Goal: Transaction & Acquisition: Purchase product/service

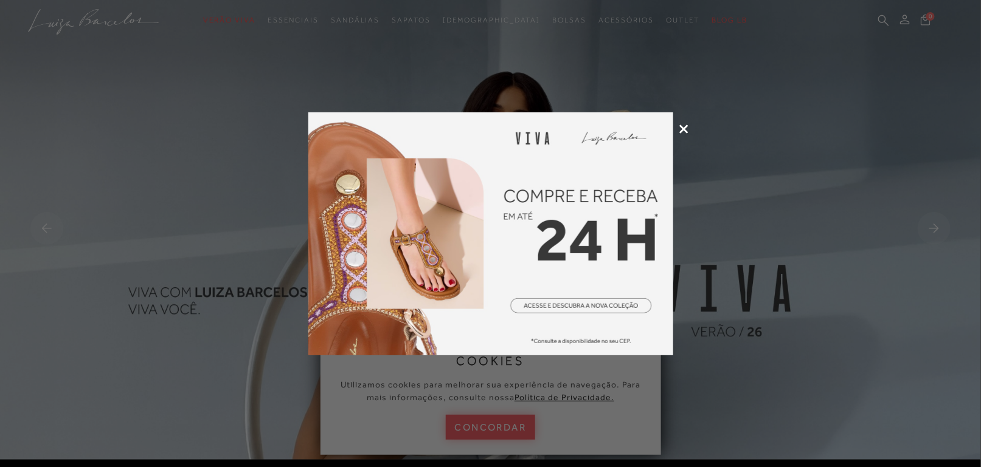
click at [681, 129] on icon at bounding box center [683, 129] width 9 height 9
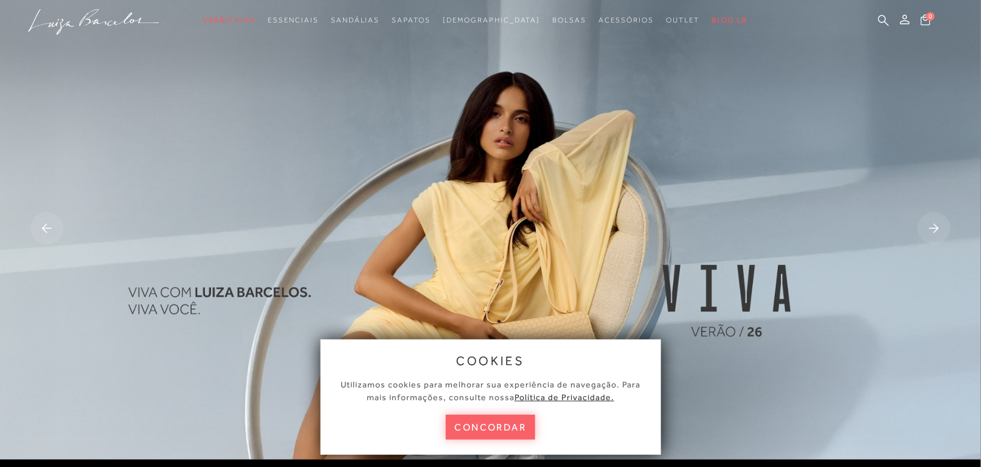
click at [516, 426] on button "concordar" at bounding box center [491, 427] width 90 height 25
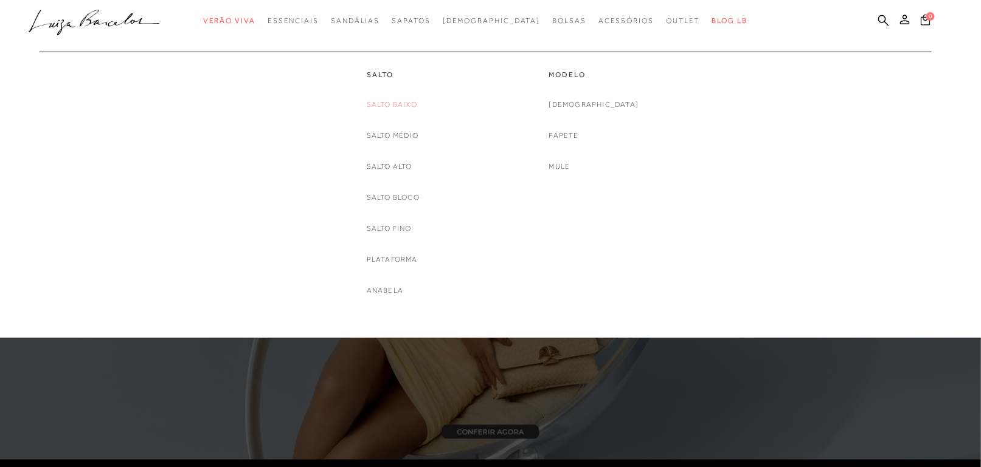
click at [396, 102] on link "Salto Baixo" at bounding box center [392, 104] width 50 height 13
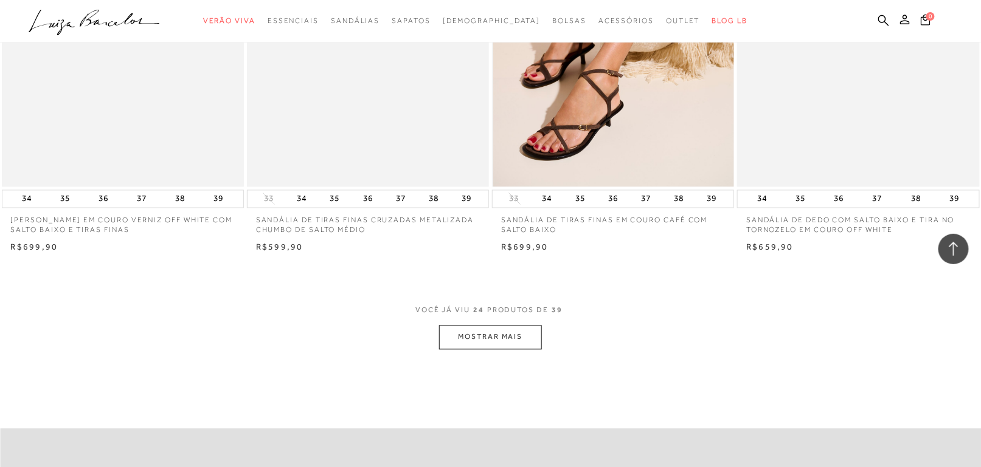
scroll to position [2553, 0]
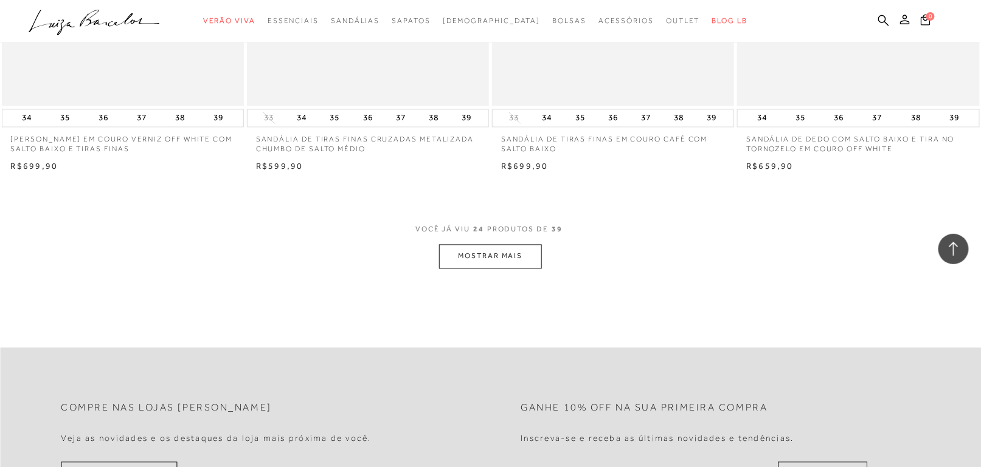
click at [512, 256] on button "MOSTRAR MAIS" at bounding box center [490, 257] width 102 height 24
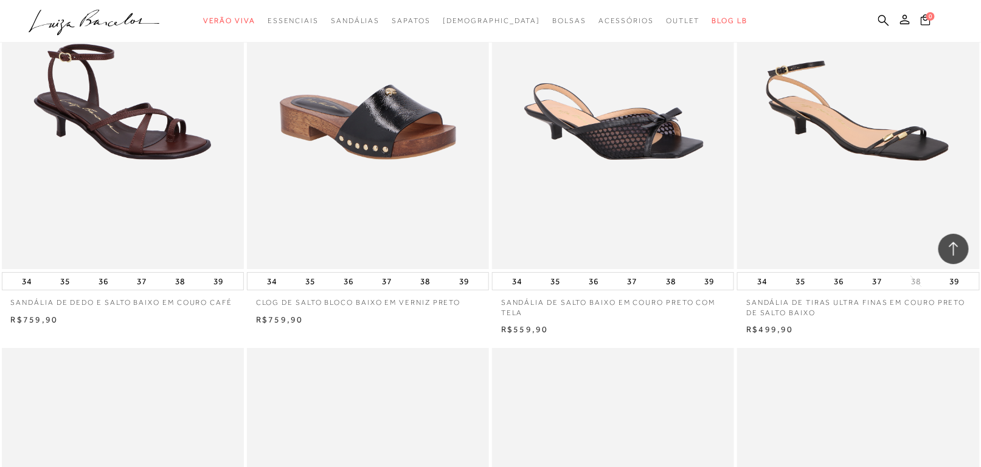
scroll to position [3100, 0]
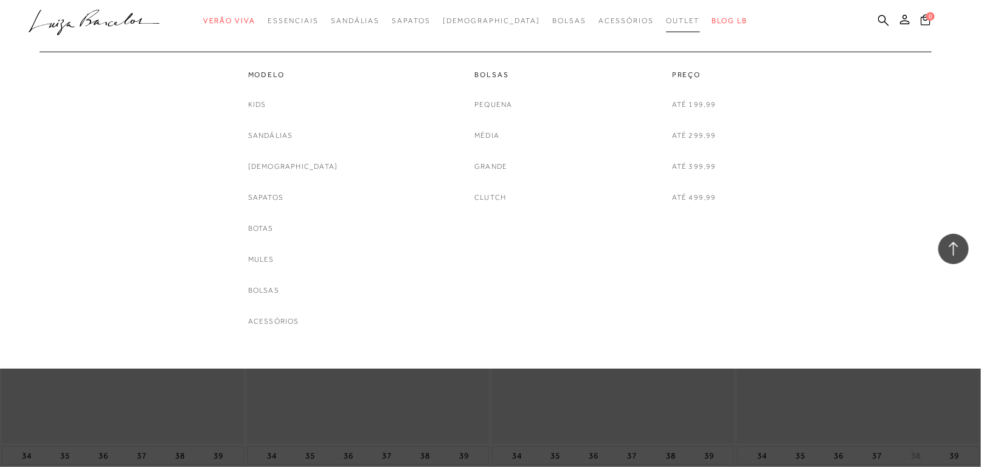
click at [666, 14] on link "Outlet" at bounding box center [683, 21] width 34 height 22
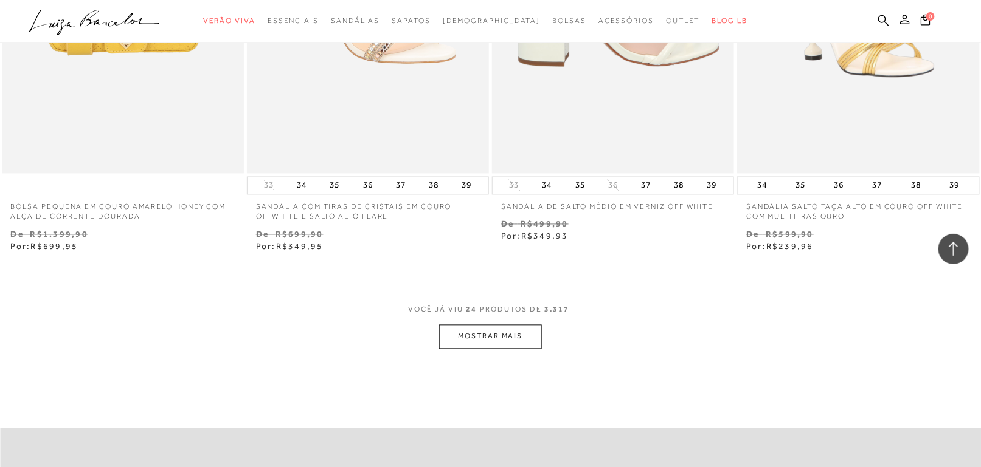
scroll to position [2614, 0]
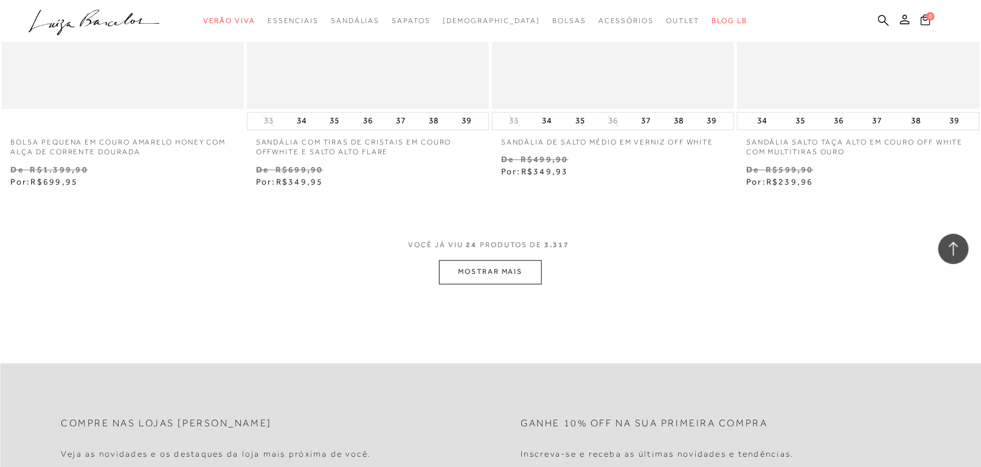
click at [530, 274] on button "MOSTRAR MAIS" at bounding box center [490, 273] width 102 height 24
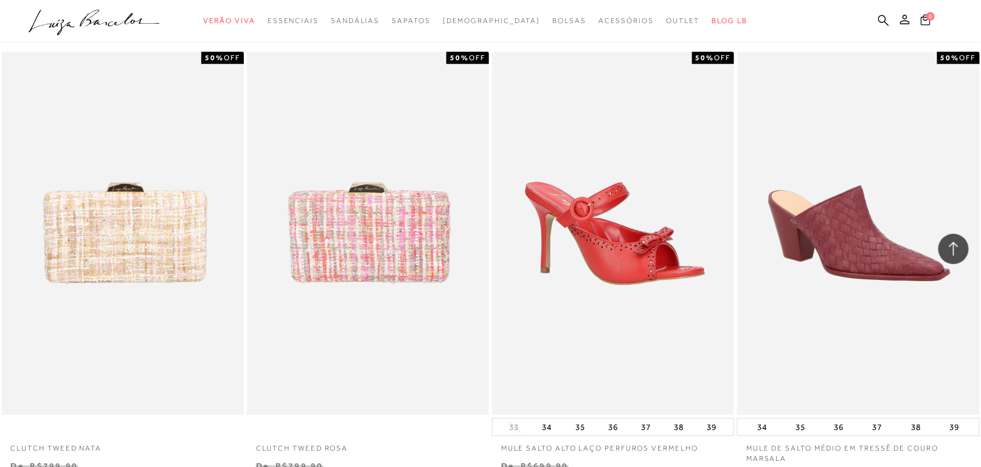
scroll to position [3283, 0]
